Goal: Information Seeking & Learning: Learn about a topic

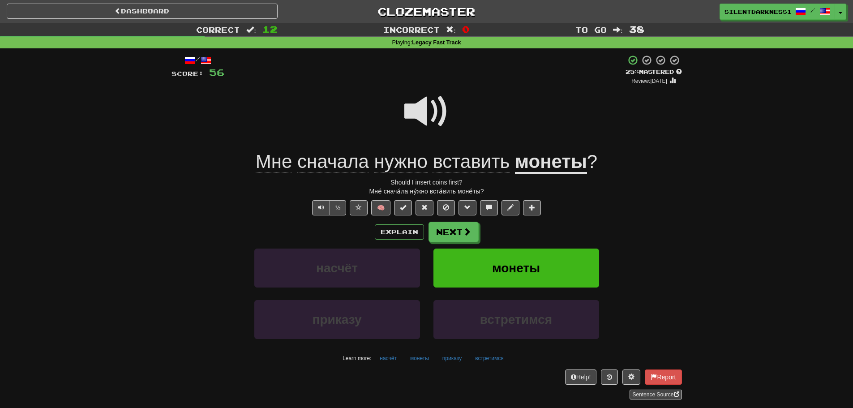
click at [429, 124] on span at bounding box center [426, 111] width 45 height 45
click at [547, 159] on u "монеты" at bounding box center [551, 162] width 72 height 23
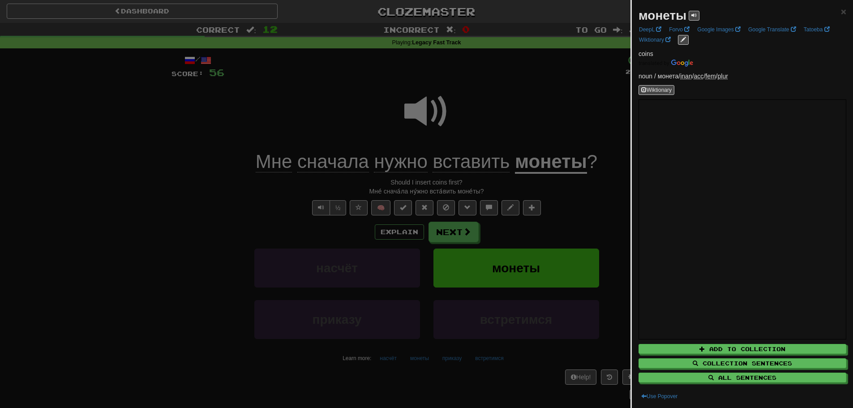
click at [546, 121] on div at bounding box center [426, 204] width 853 height 408
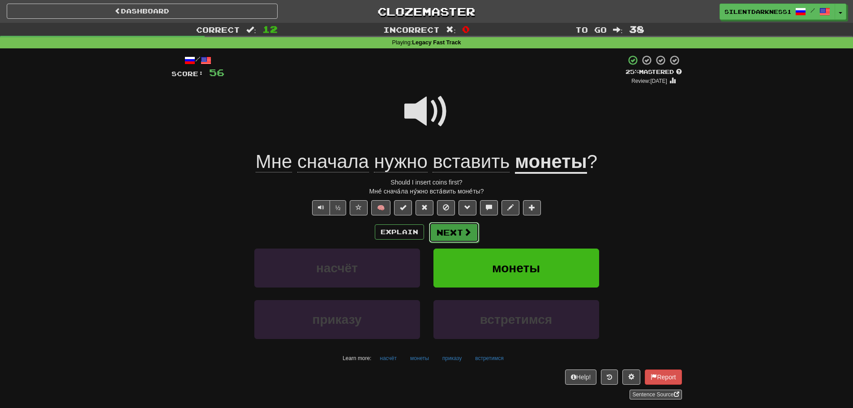
click at [460, 232] on button "Next" at bounding box center [454, 232] width 50 height 21
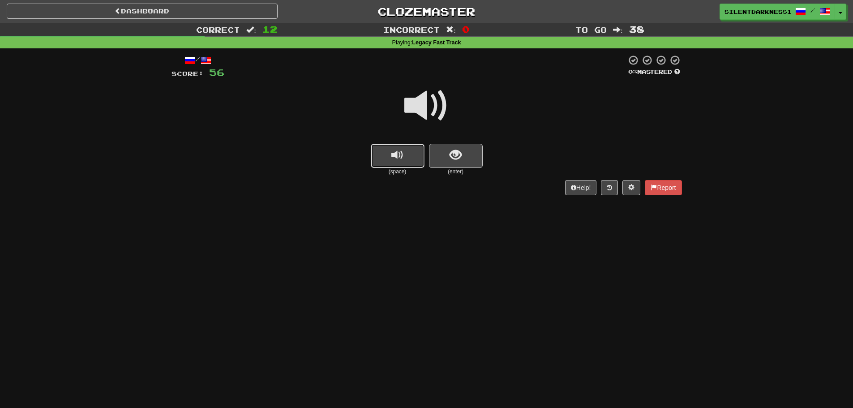
click at [393, 152] on span "replay audio" at bounding box center [397, 155] width 12 height 12
click at [453, 154] on span "show sentence" at bounding box center [455, 155] width 12 height 12
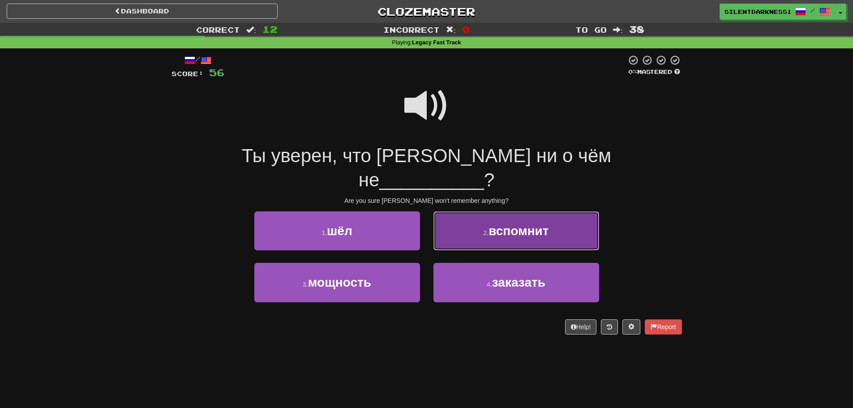
click at [483, 211] on button "2 . вспомнит" at bounding box center [516, 230] width 166 height 39
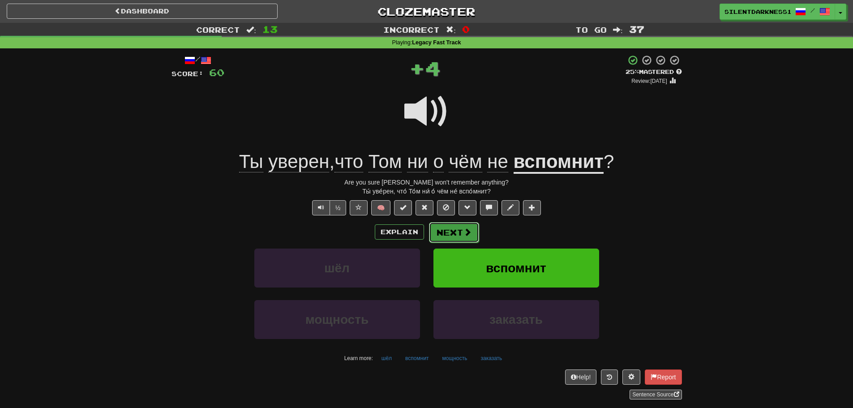
click at [463, 230] on span at bounding box center [467, 232] width 8 height 8
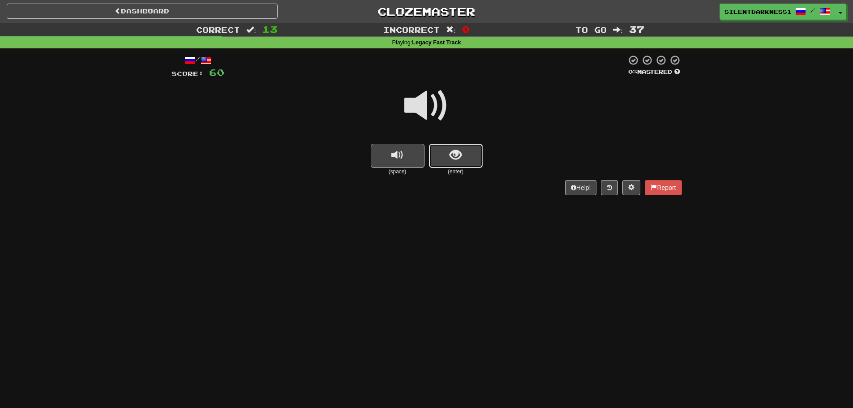
click at [461, 152] on span "show sentence" at bounding box center [455, 155] width 12 height 12
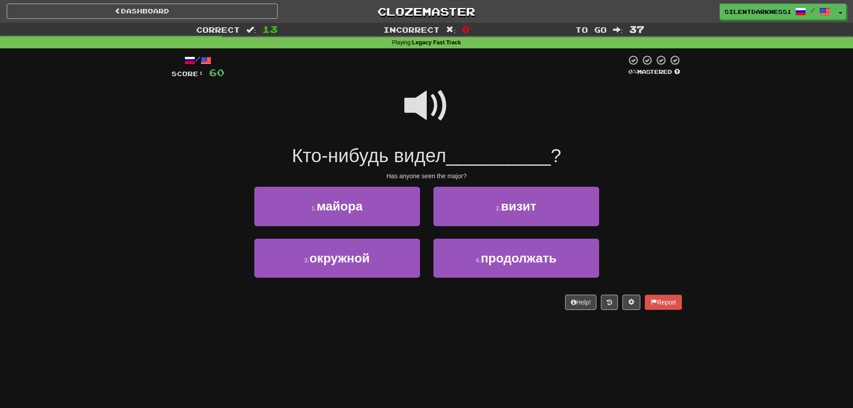
click at [434, 106] on span at bounding box center [426, 105] width 45 height 45
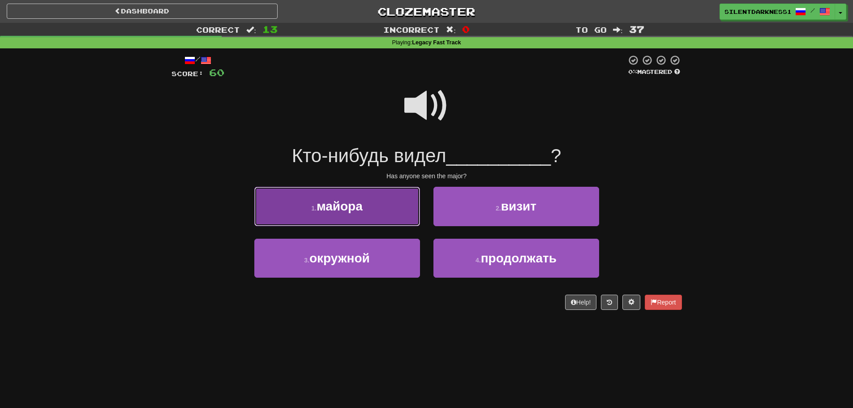
click at [380, 214] on button "1 . майора" at bounding box center [337, 206] width 166 height 39
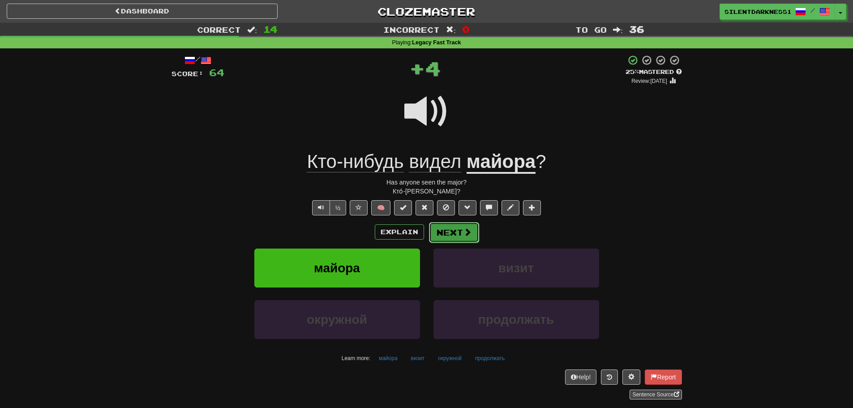
click at [465, 228] on span at bounding box center [467, 232] width 8 height 8
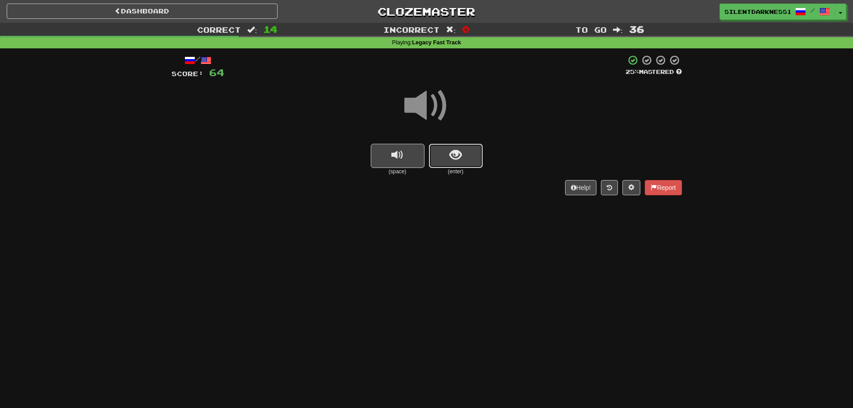
click at [470, 156] on button "show sentence" at bounding box center [456, 156] width 54 height 24
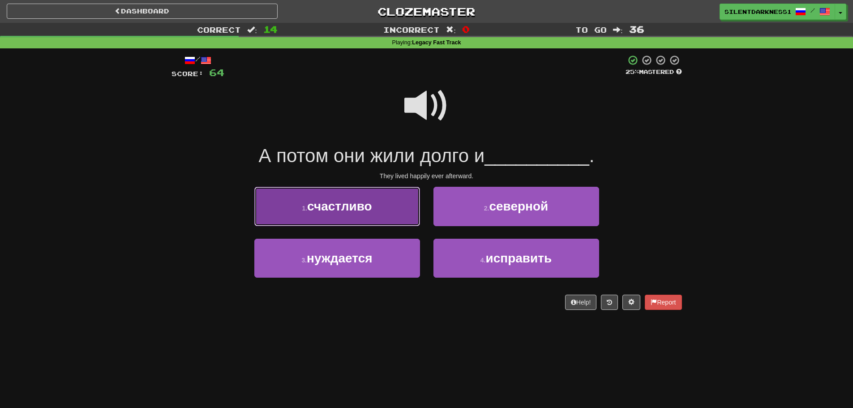
click at [387, 218] on button "1 . счастливо" at bounding box center [337, 206] width 166 height 39
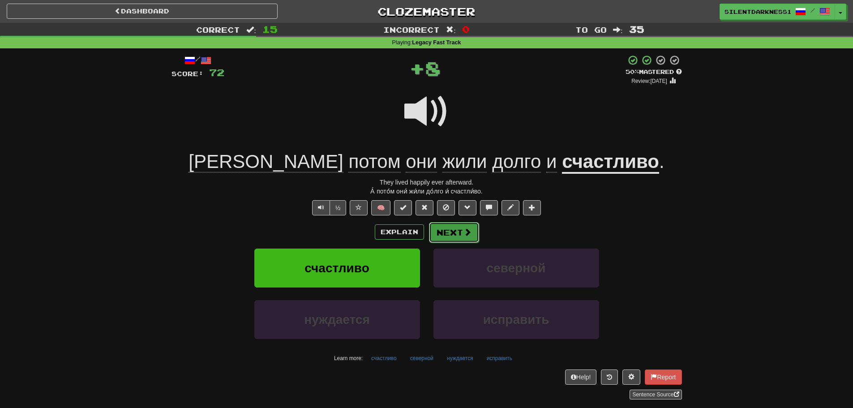
click at [463, 232] on span at bounding box center [467, 232] width 8 height 8
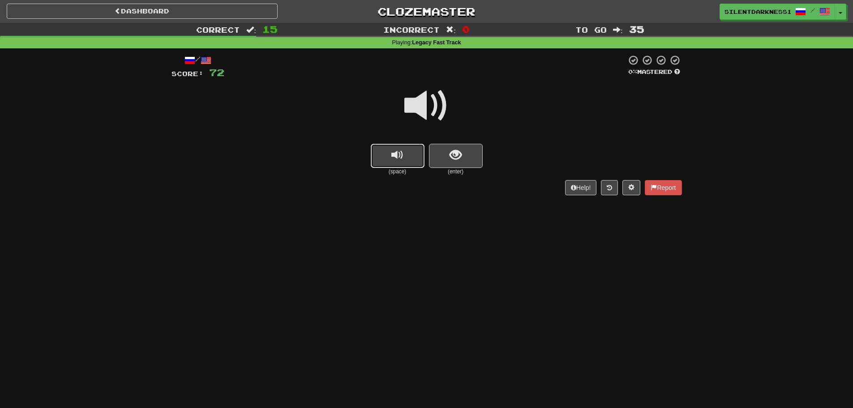
click at [413, 154] on button "replay audio" at bounding box center [398, 156] width 54 height 24
click at [447, 155] on button "show sentence" at bounding box center [456, 156] width 54 height 24
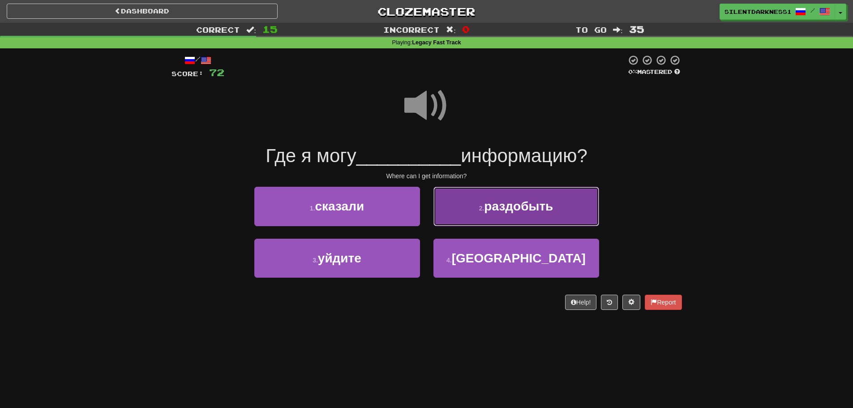
click at [474, 209] on button "2 . раздобыть" at bounding box center [516, 206] width 166 height 39
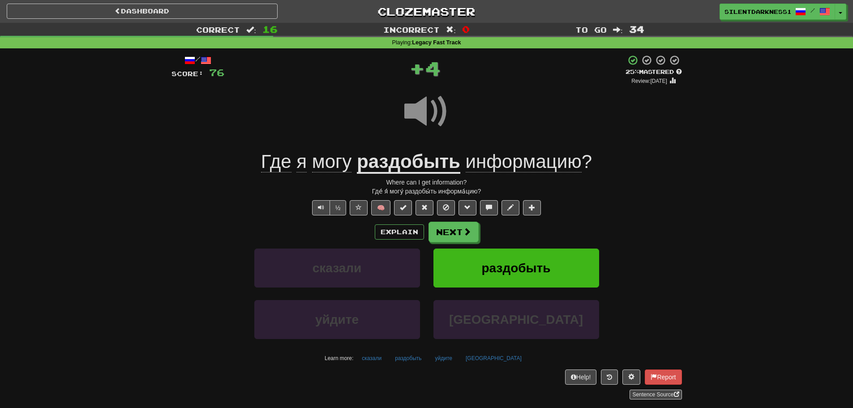
click at [426, 158] on u "раздобыть" at bounding box center [408, 162] width 103 height 23
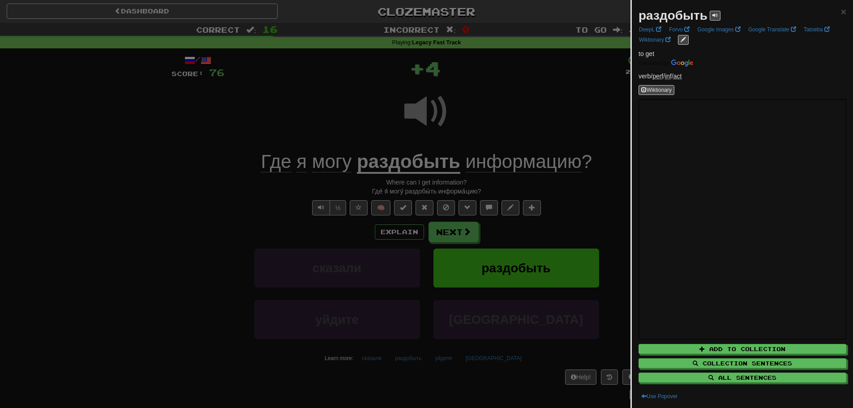
click at [387, 210] on div at bounding box center [426, 204] width 853 height 408
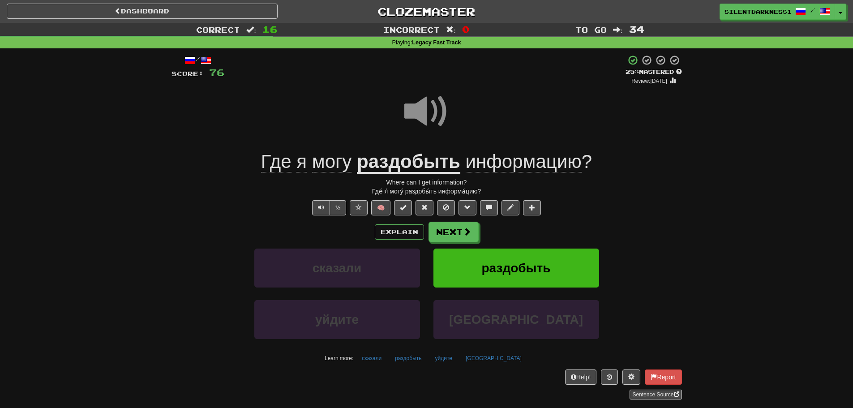
click at [37, 145] on div "Correct : 16 Incorrect : 0 To go : 34 Playing : Legacy Fast Track / Score: 76 +…" at bounding box center [426, 217] width 853 height 389
